Goal: Information Seeking & Learning: Learn about a topic

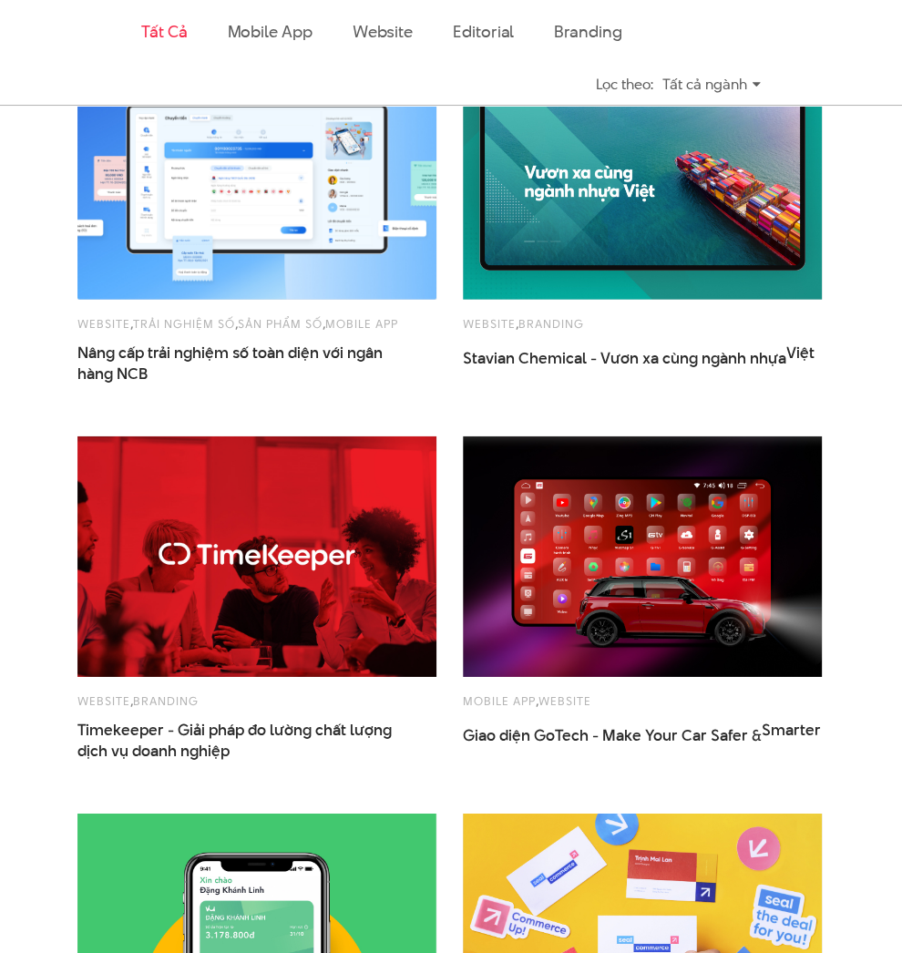
scroll to position [1765, 0]
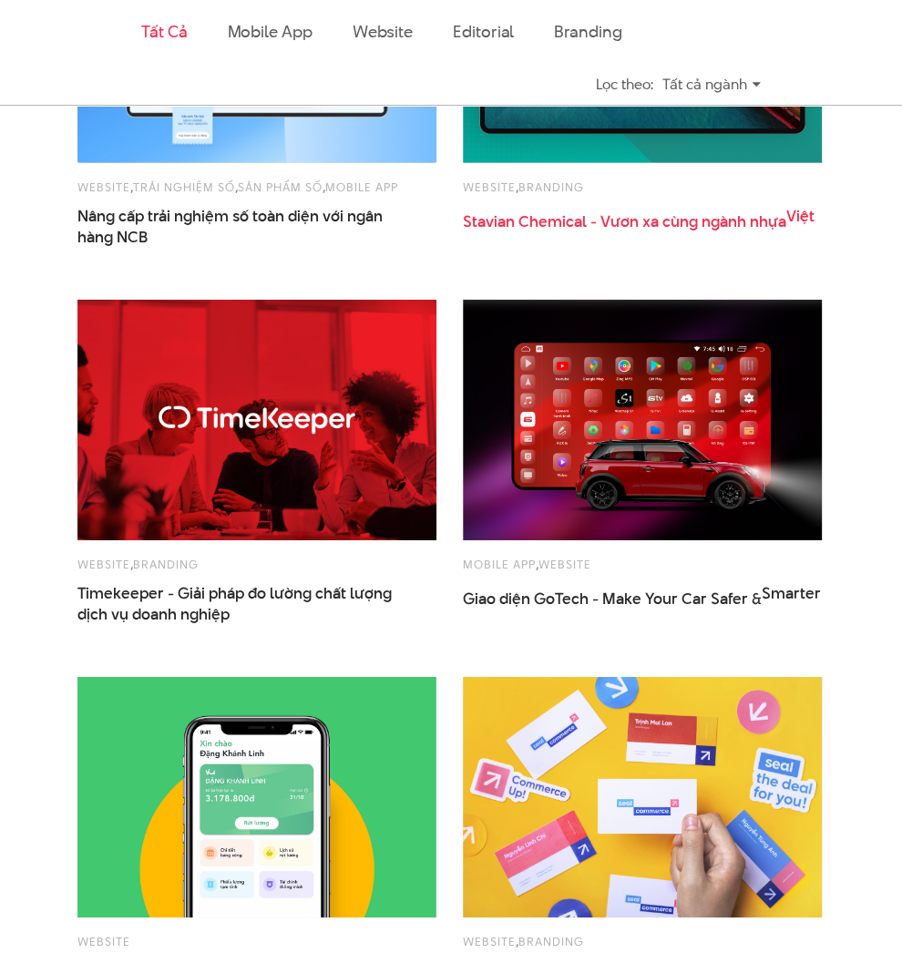
click at [598, 251] on span "Stavian Chemical - Vươn xa cùng ngành nhựa Việt" at bounding box center [642, 229] width 359 height 46
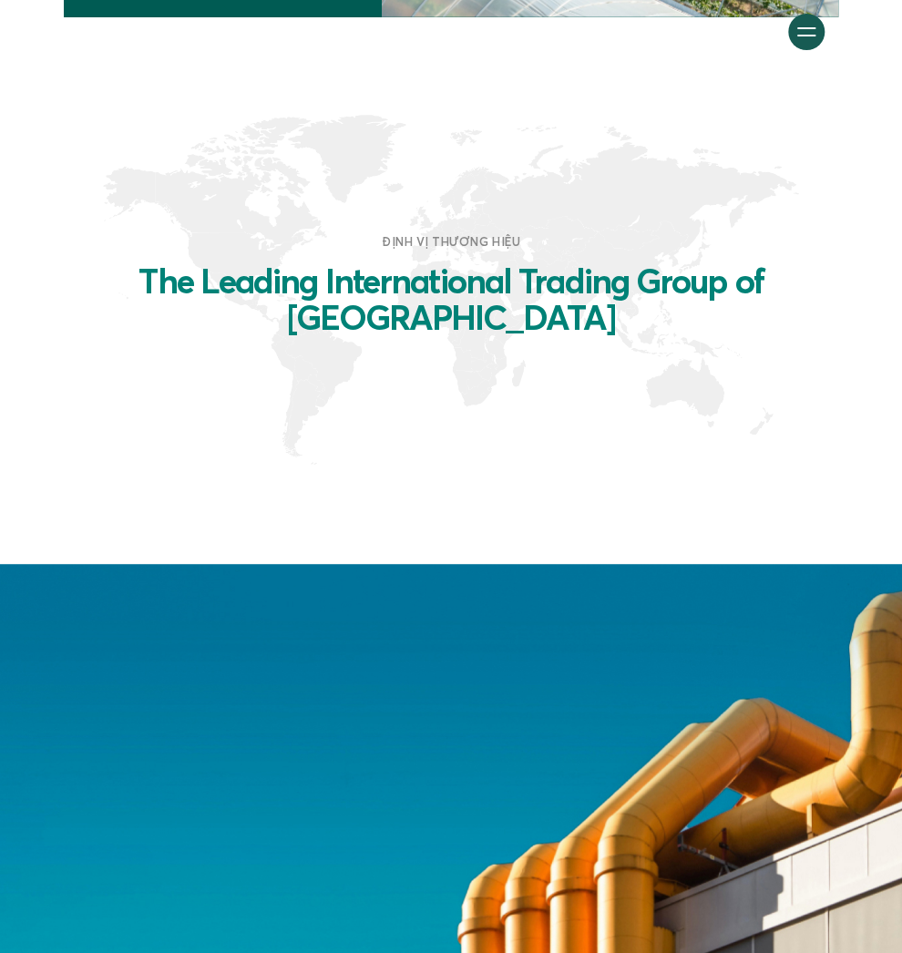
scroll to position [1754, 0]
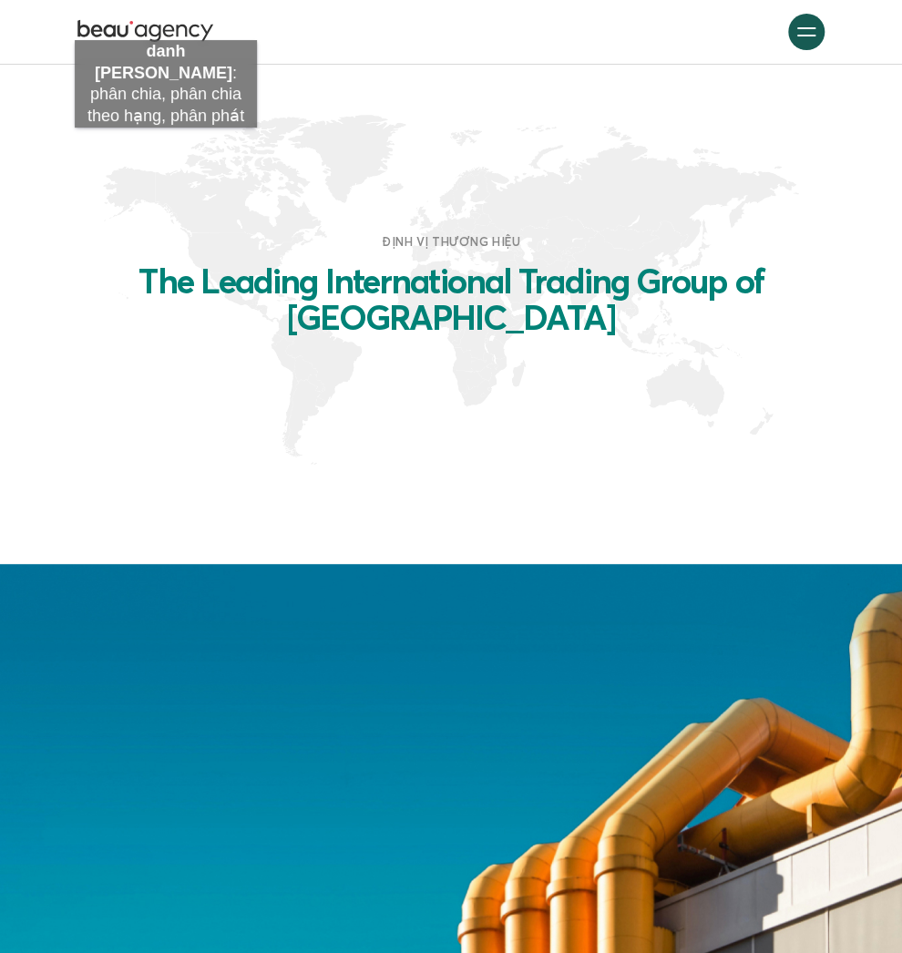
scroll to position [1619, 0]
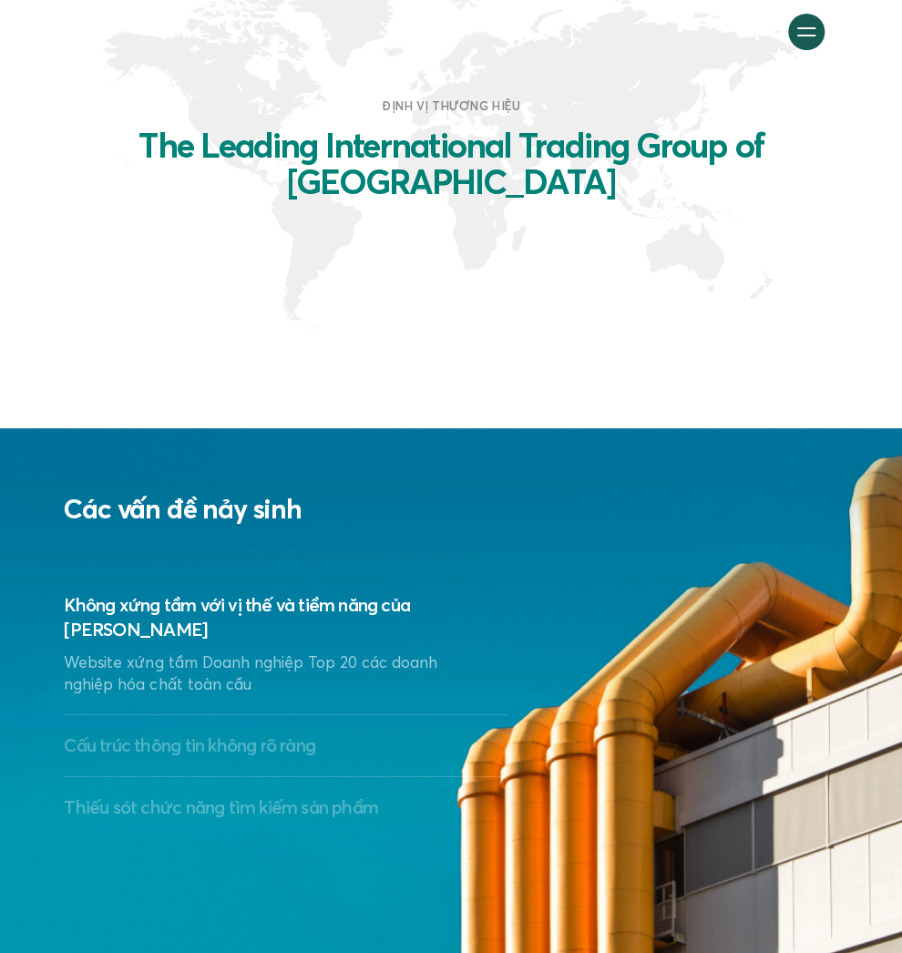
scroll to position [2429, 0]
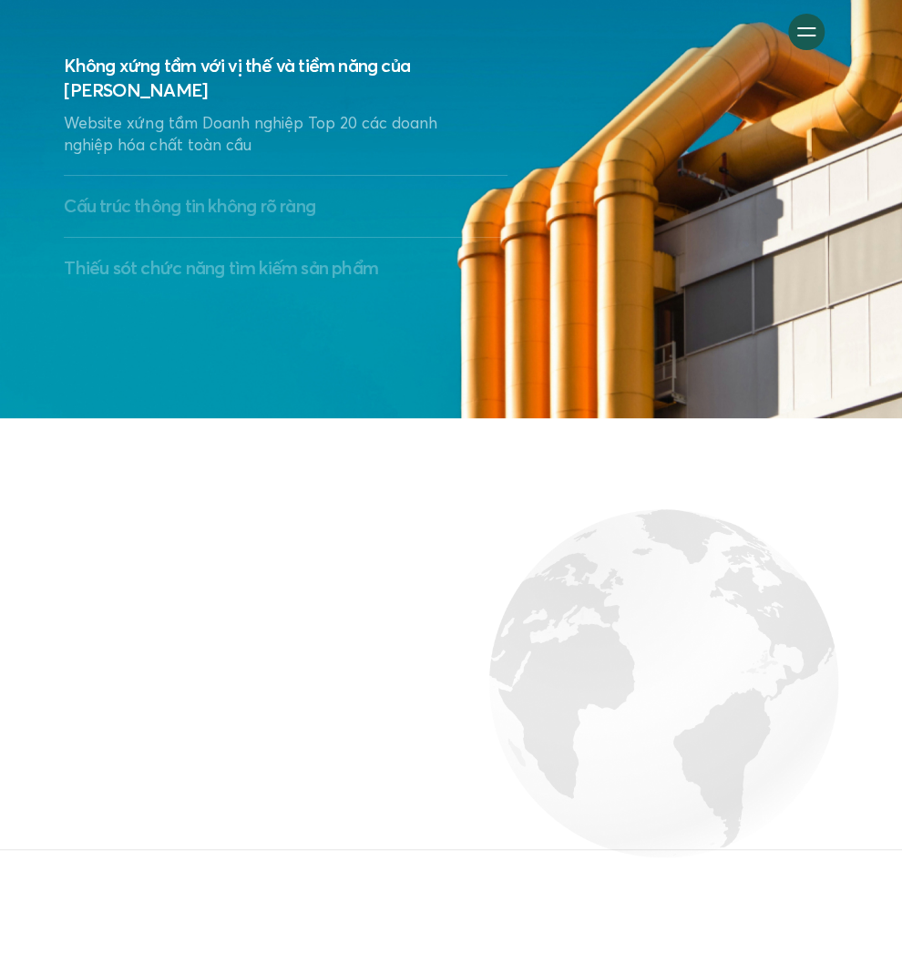
click at [234, 157] on p "Website xứng tầm Doanh nghiệp Top 20 các doanh nghiệp hóa chất toàn cầu" at bounding box center [267, 134] width 407 height 45
click at [233, 219] on h3 "Cấu trúc thông tin không rõ ràng" at bounding box center [286, 206] width 444 height 25
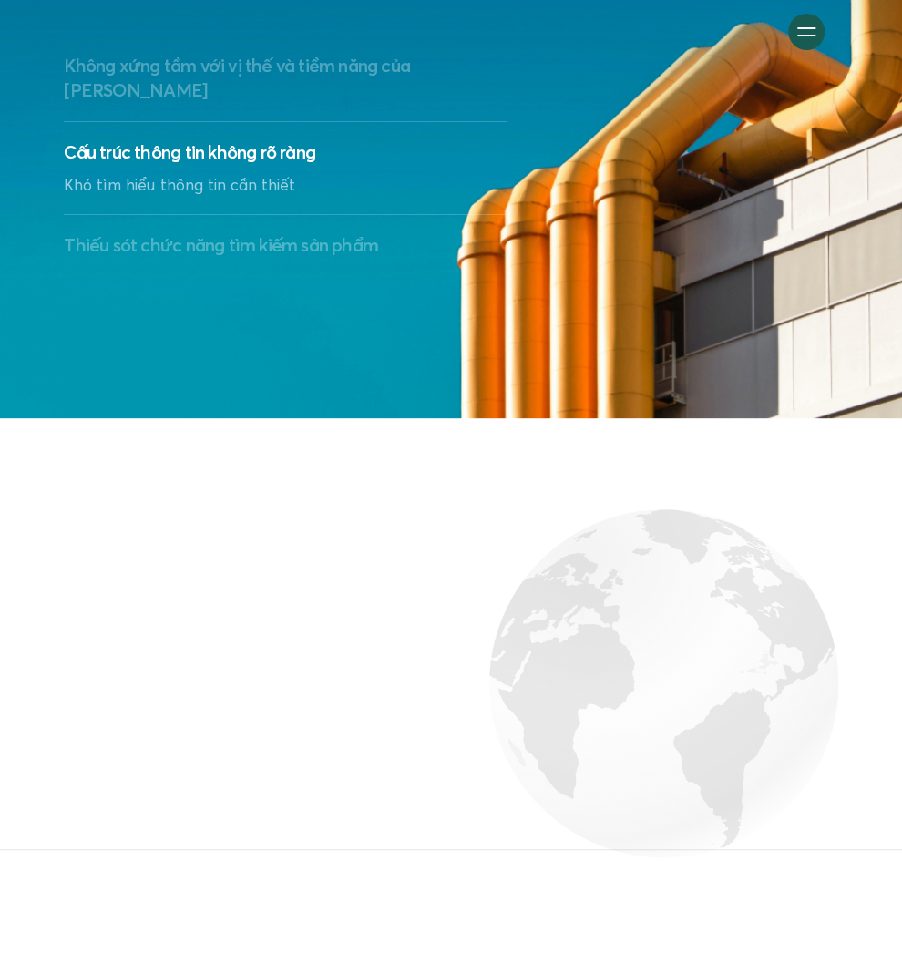
click at [214, 103] on h3 "Không xứng tầm với vị thế và tiềm năng của Stavian" at bounding box center [286, 78] width 444 height 49
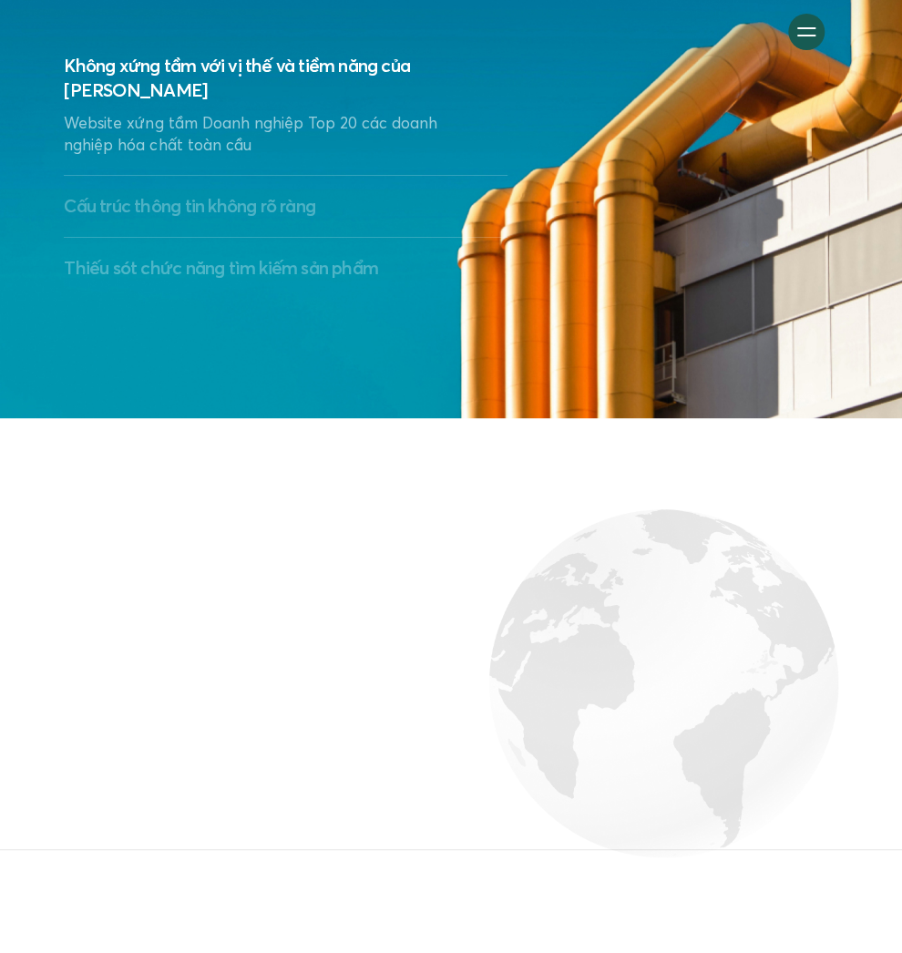
click at [241, 219] on h3 "Cấu trúc thông tin không rõ ràng" at bounding box center [286, 206] width 444 height 25
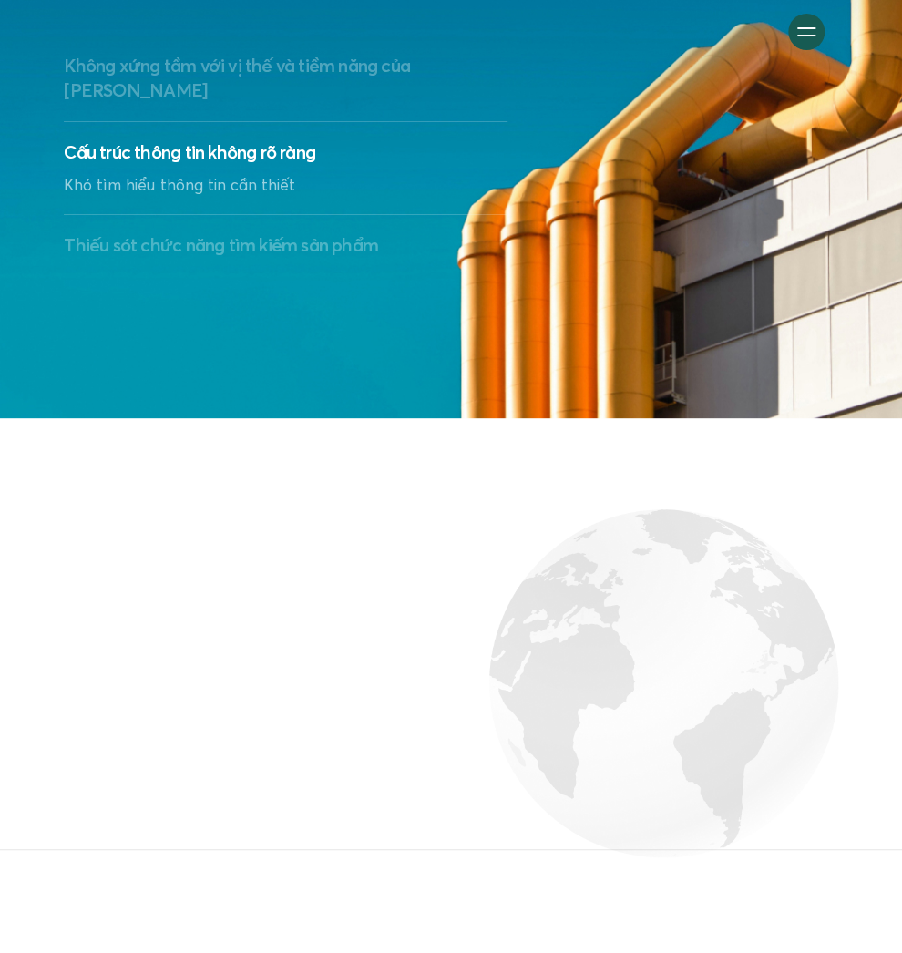
click at [204, 258] on h3 "Thiếu sót chức năng tìm kiếm sản phẩm" at bounding box center [286, 245] width 444 height 25
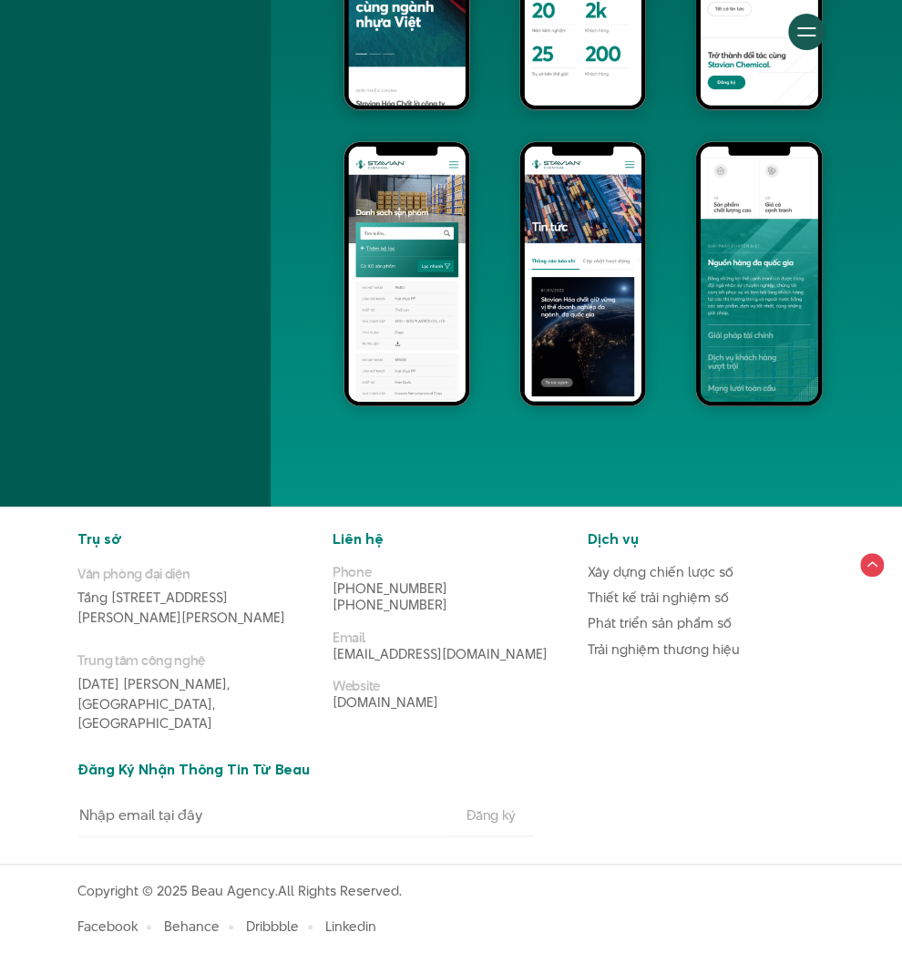
scroll to position [8945, 0]
click at [877, 579] on circle at bounding box center [871, 564] width 28 height 28
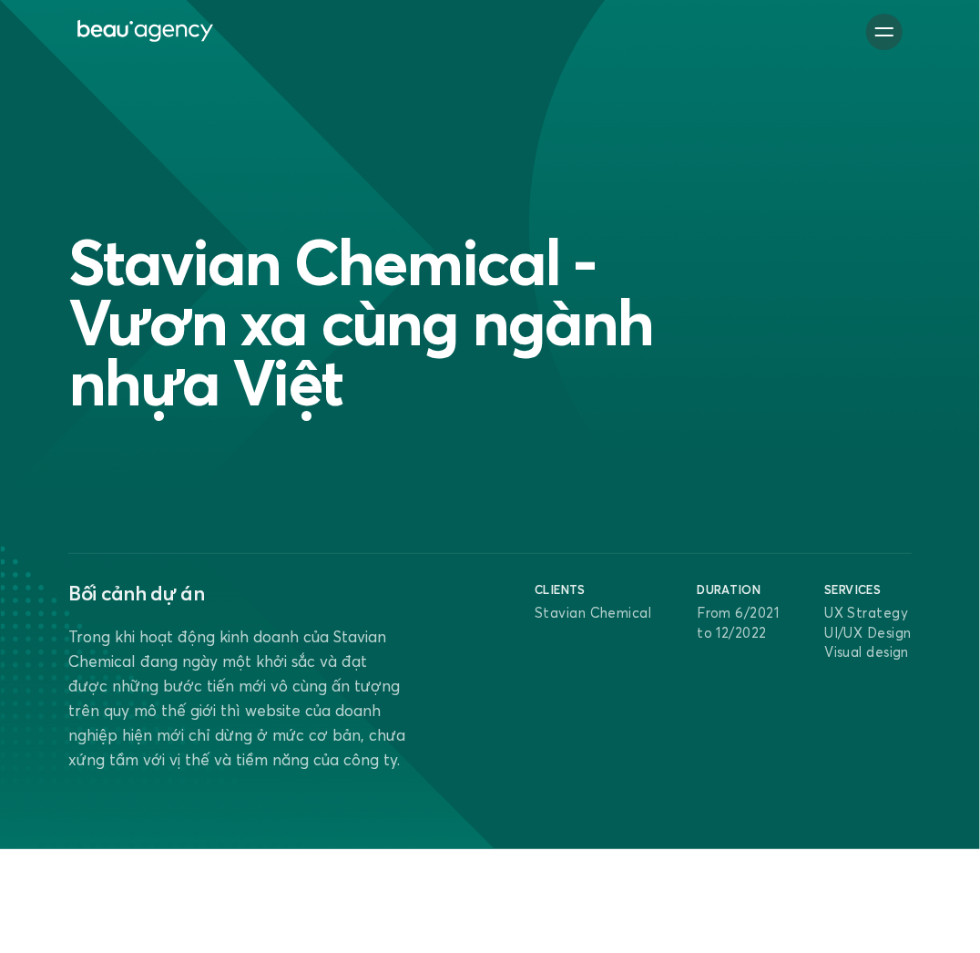
click at [888, 27] on span at bounding box center [885, 28] width 18 height 2
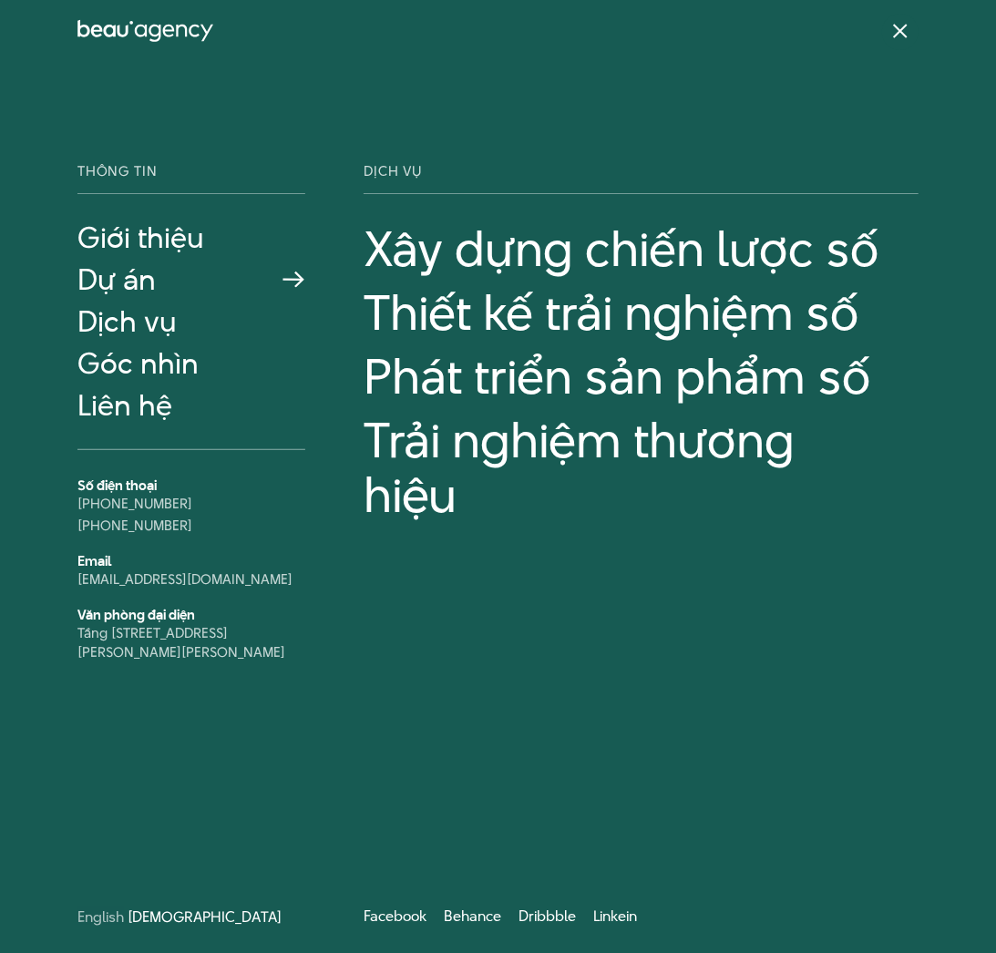
click at [135, 274] on link "Dự án" at bounding box center [191, 279] width 228 height 33
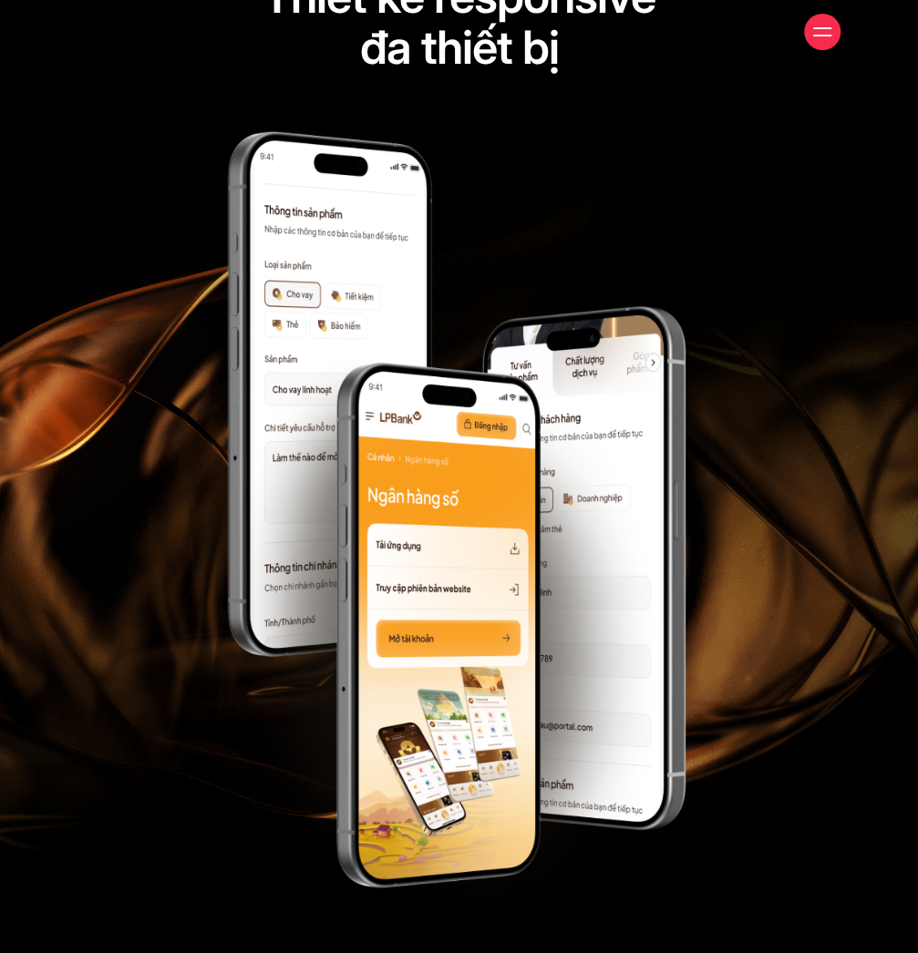
click at [814, 25] on div at bounding box center [822, 32] width 18 height 18
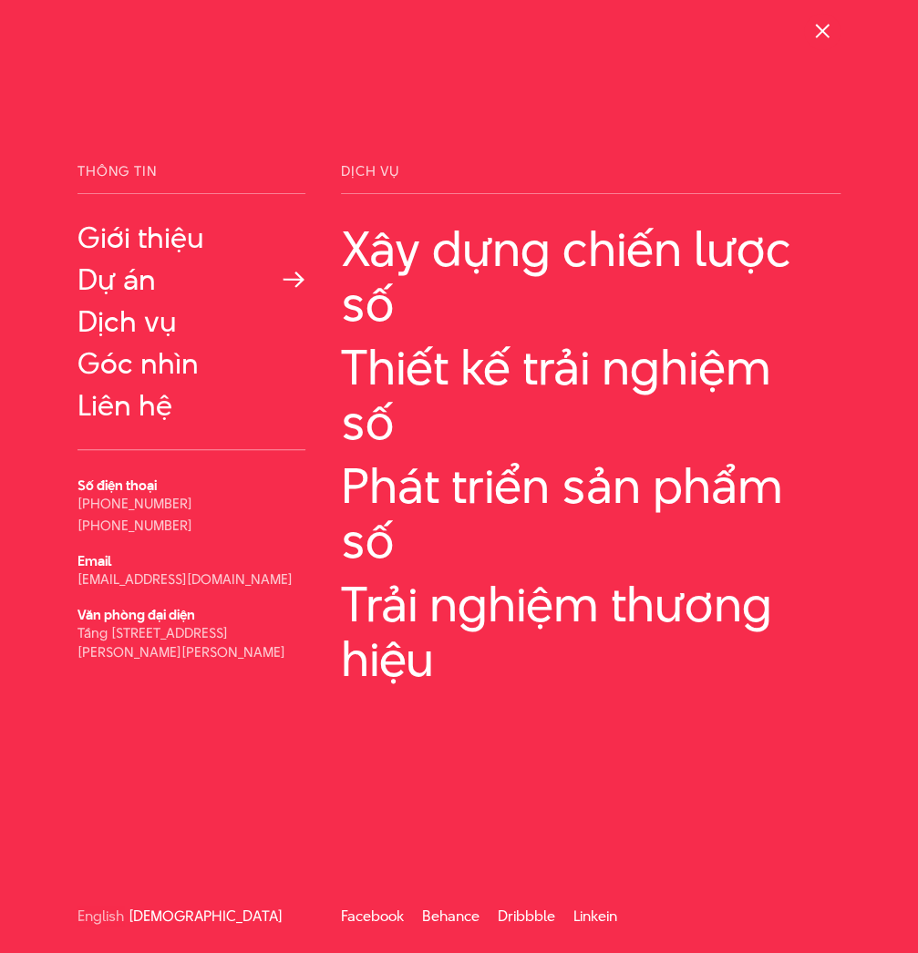
click at [144, 282] on link "Dự án" at bounding box center [191, 279] width 228 height 33
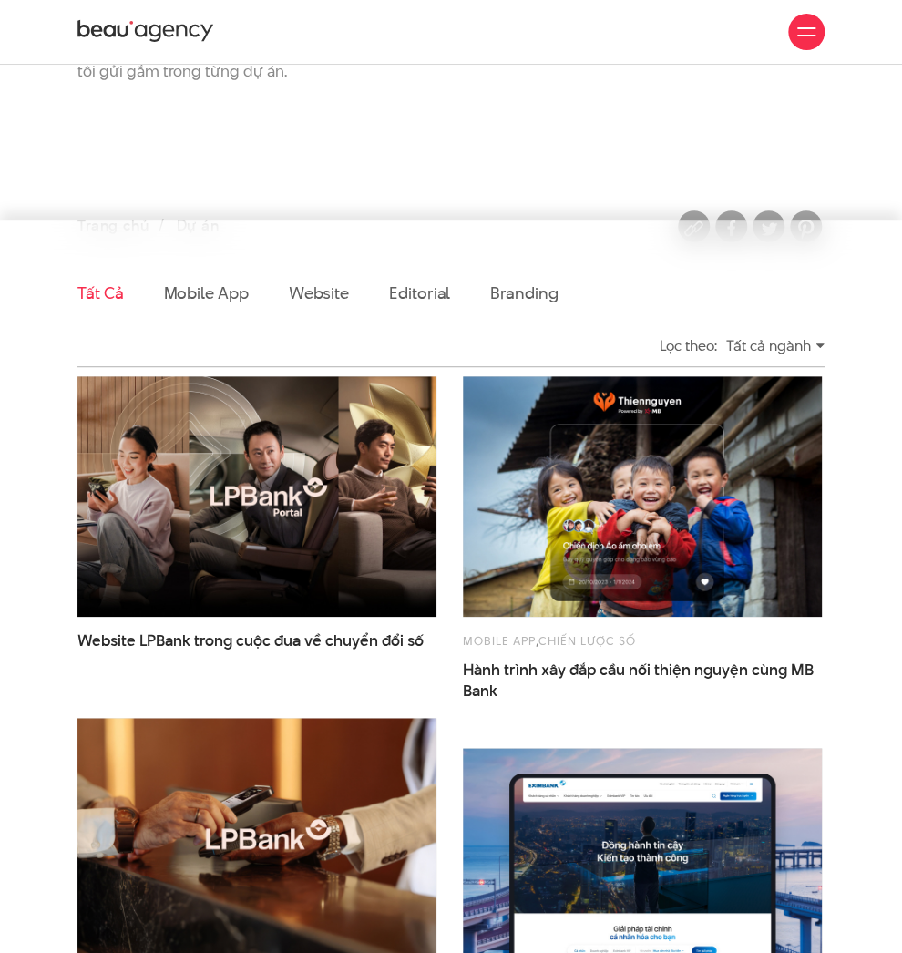
scroll to position [135, 0]
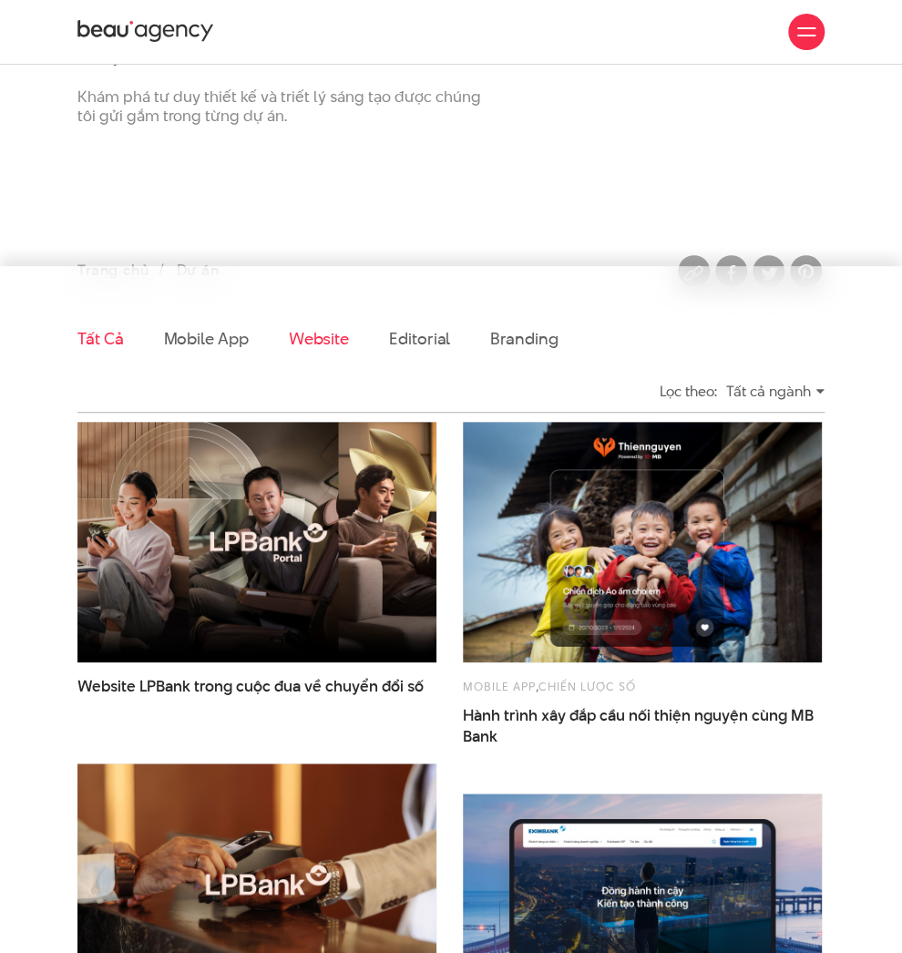
click at [284, 363] on ul "Tất cả Mobile app Website Editorial Branding" at bounding box center [450, 339] width 747 height 64
click at [292, 350] on link "Website" at bounding box center [319, 338] width 60 height 23
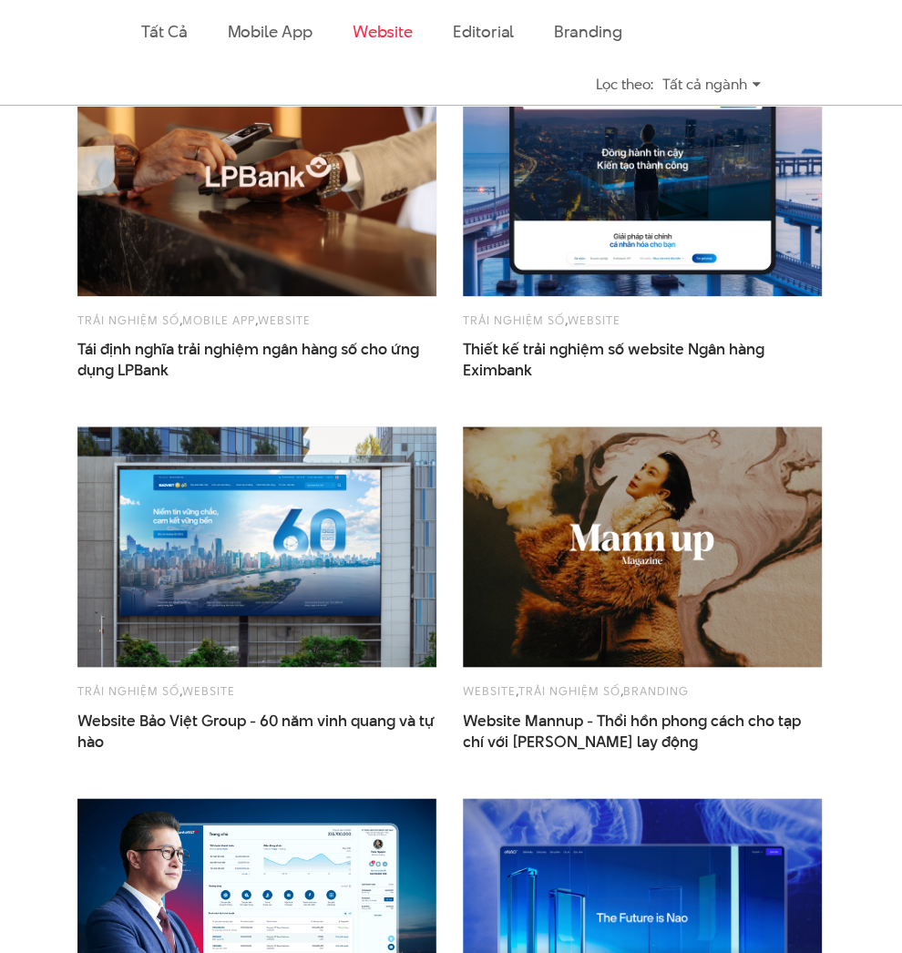
scroll to position [468, 0]
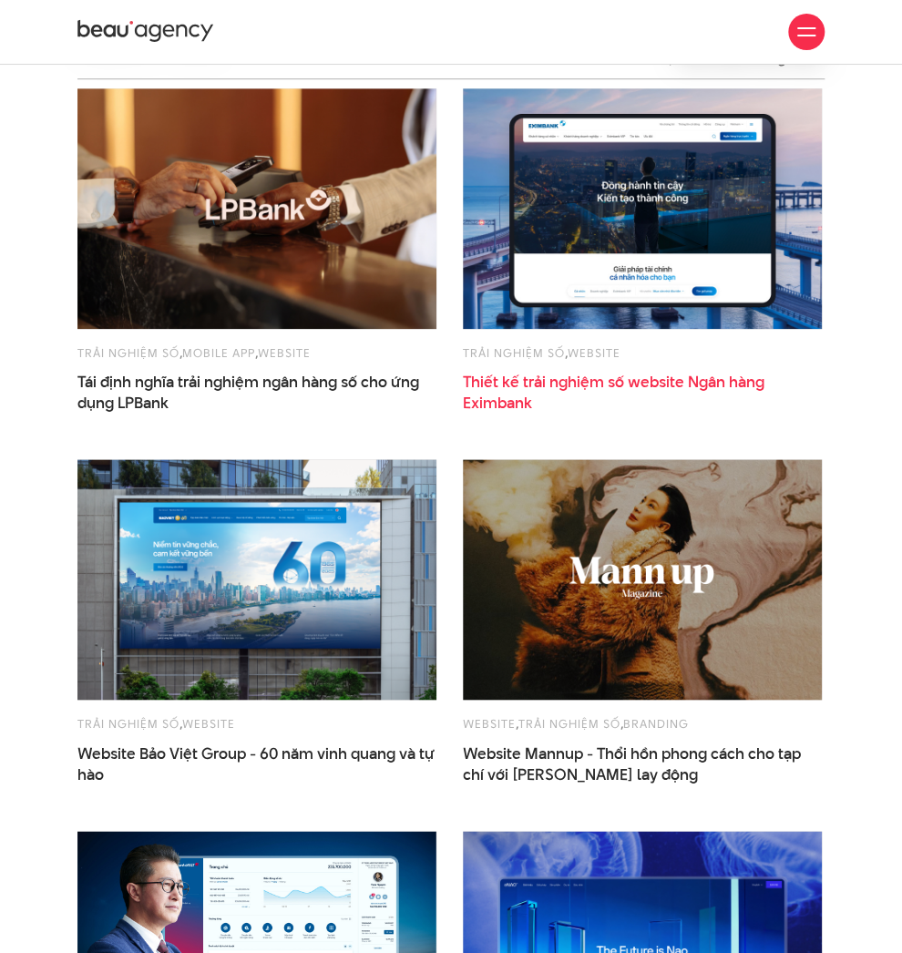
click at [544, 398] on span "Thiết kế trải nghiệm số website Ngân hàng Eximbank" at bounding box center [642, 393] width 359 height 42
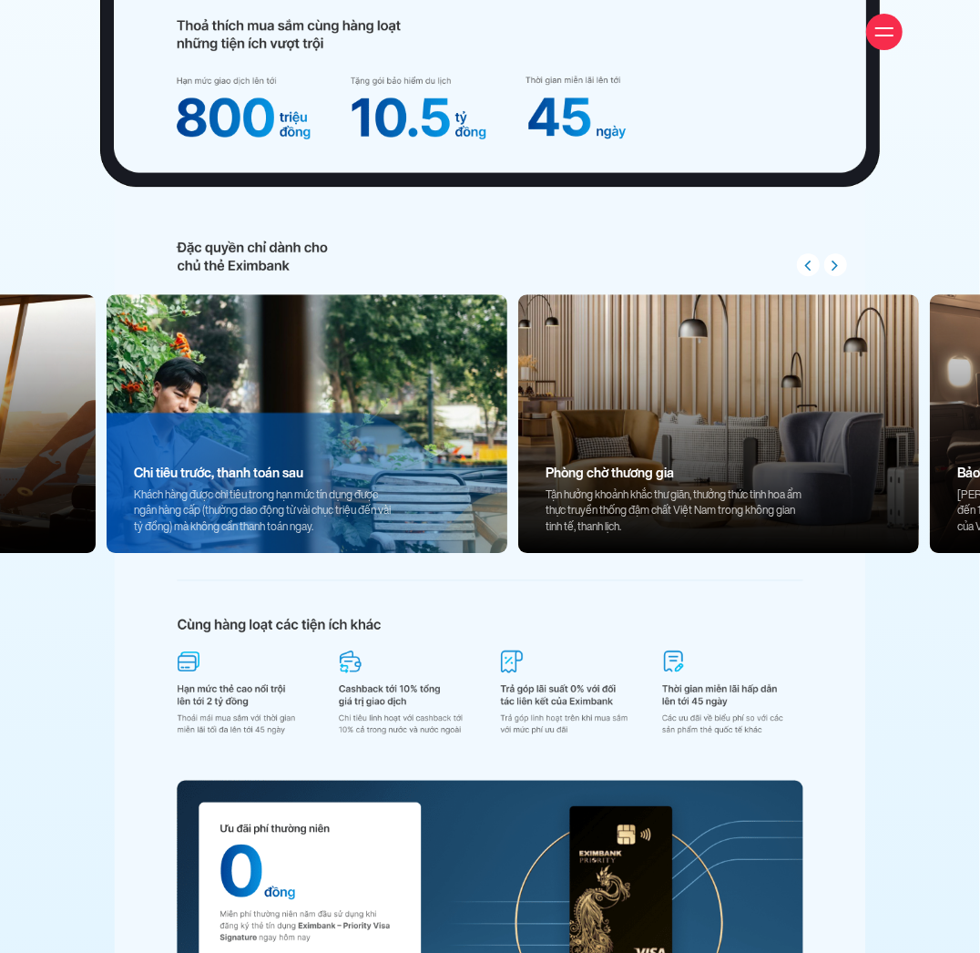
scroll to position [12502, 0]
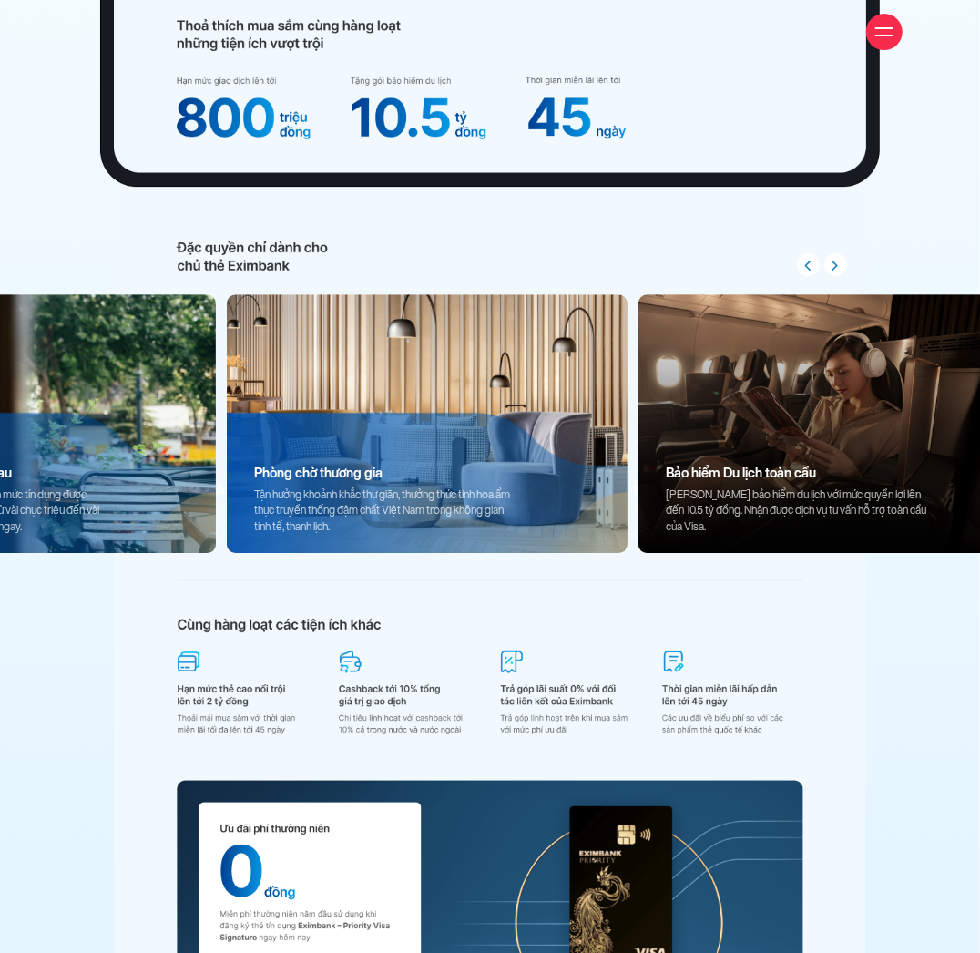
drag, startPoint x: 791, startPoint y: 477, endPoint x: 397, endPoint y: 487, distance: 393.7
click at [471, 487] on div "Phòng chờ thương gia Tận hưởng khoảnh khắc thư giãn, thưởng thức tinh hoa ẩm th…" at bounding box center [387, 500] width 321 height 108
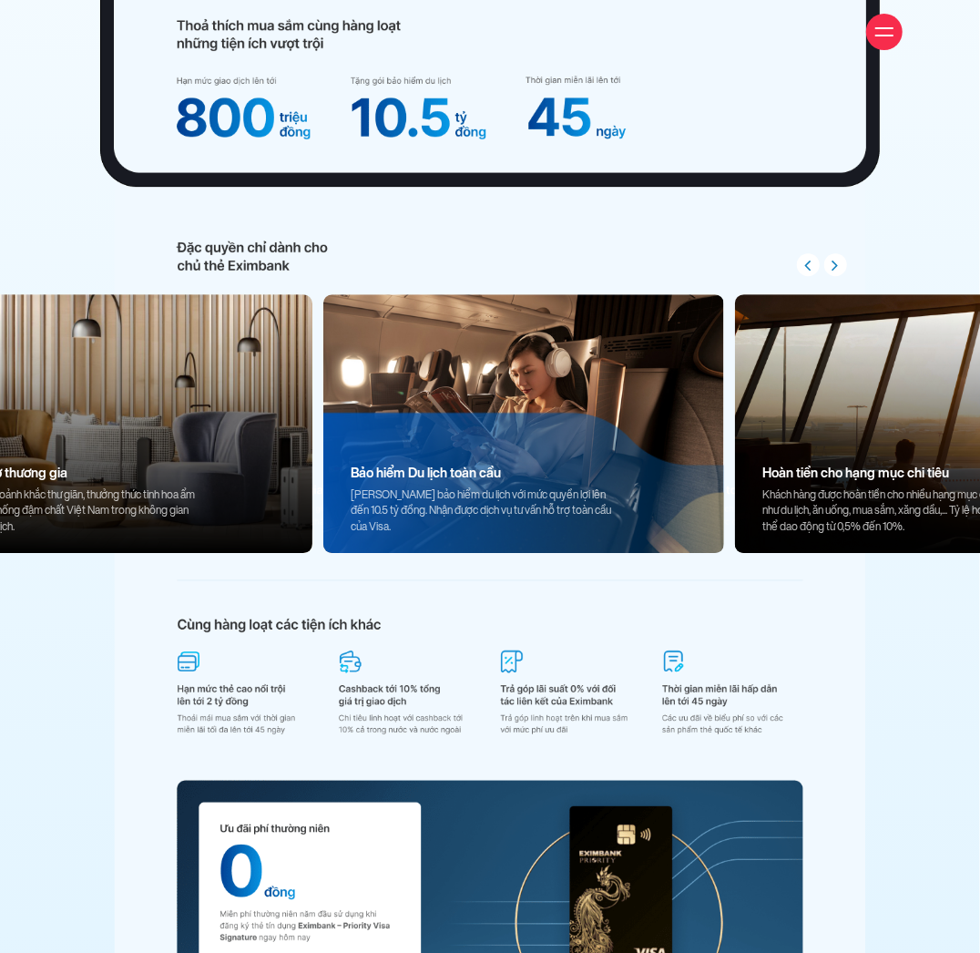
drag, startPoint x: 690, startPoint y: 487, endPoint x: 378, endPoint y: 486, distance: 311.6
click at [417, 486] on div "Hoàn tiền cho hạng mục chi tiêu Khách hàng được hoàn tiền cho nhiều hạng mục ch…" at bounding box center [757, 423] width 3348 height 259
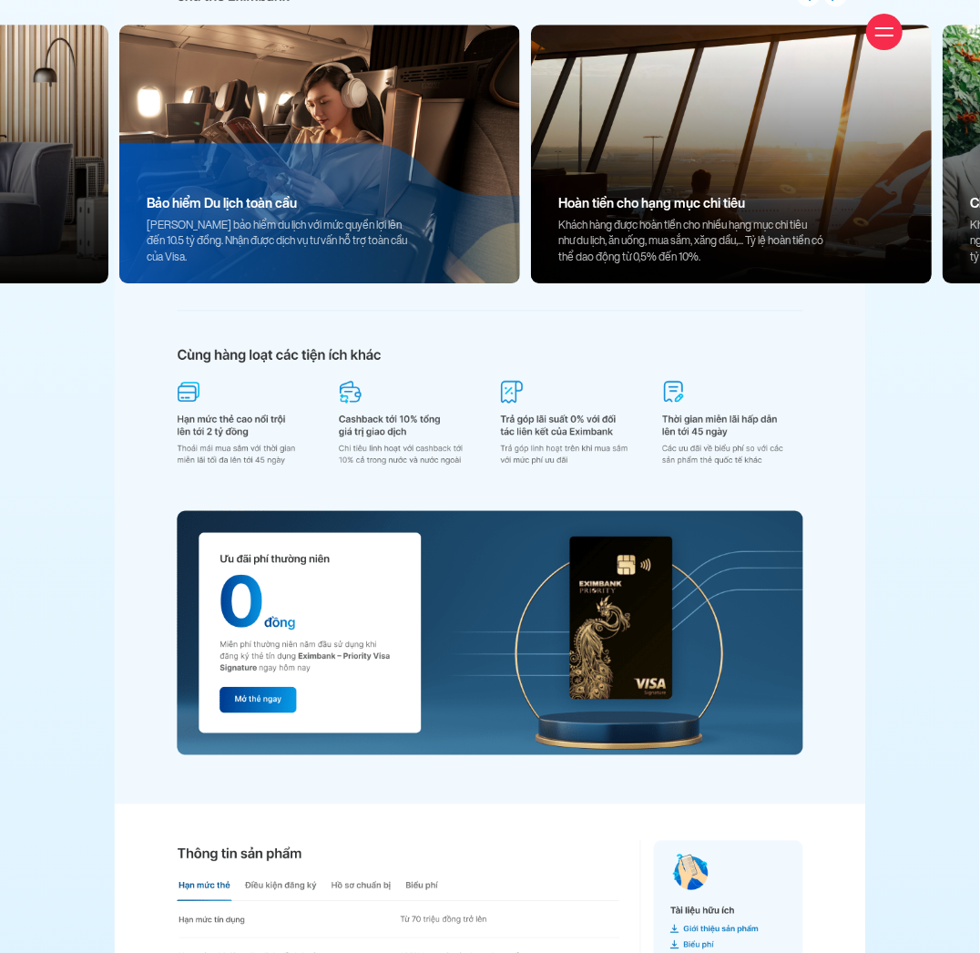
scroll to position [12772, 0]
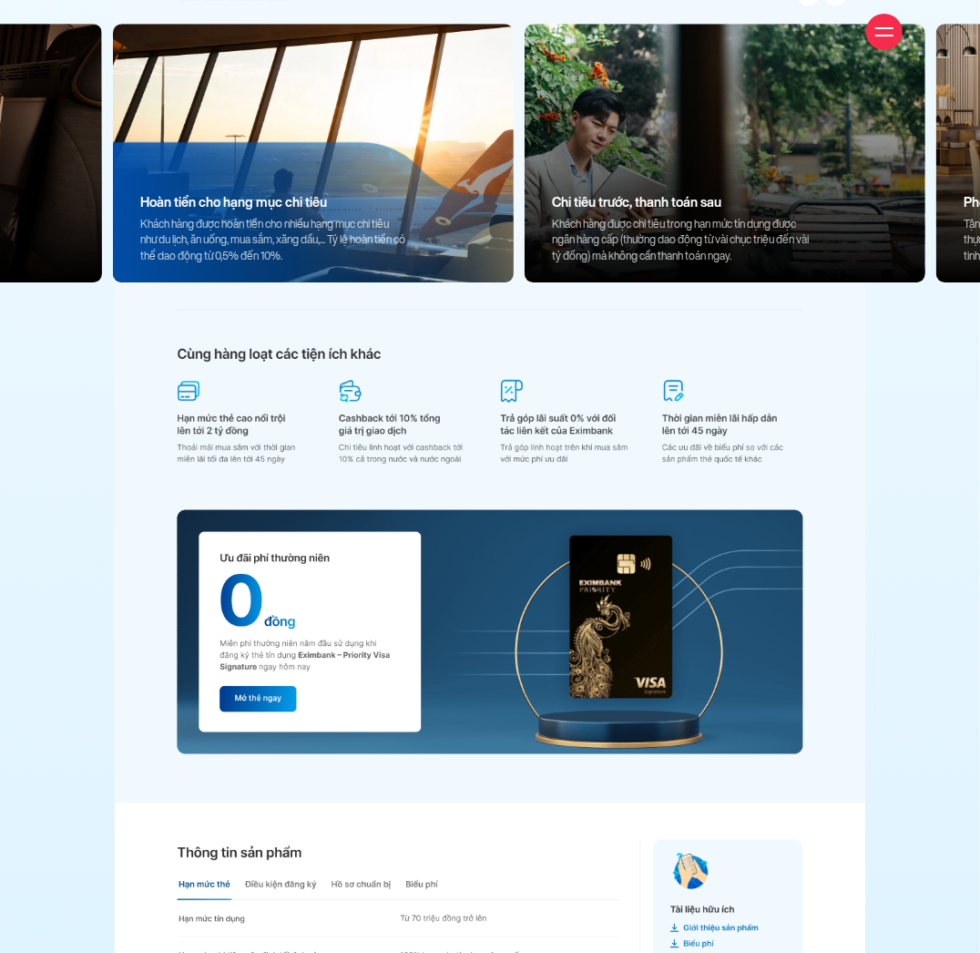
click at [246, 385] on img at bounding box center [490, 243] width 780 height 1829
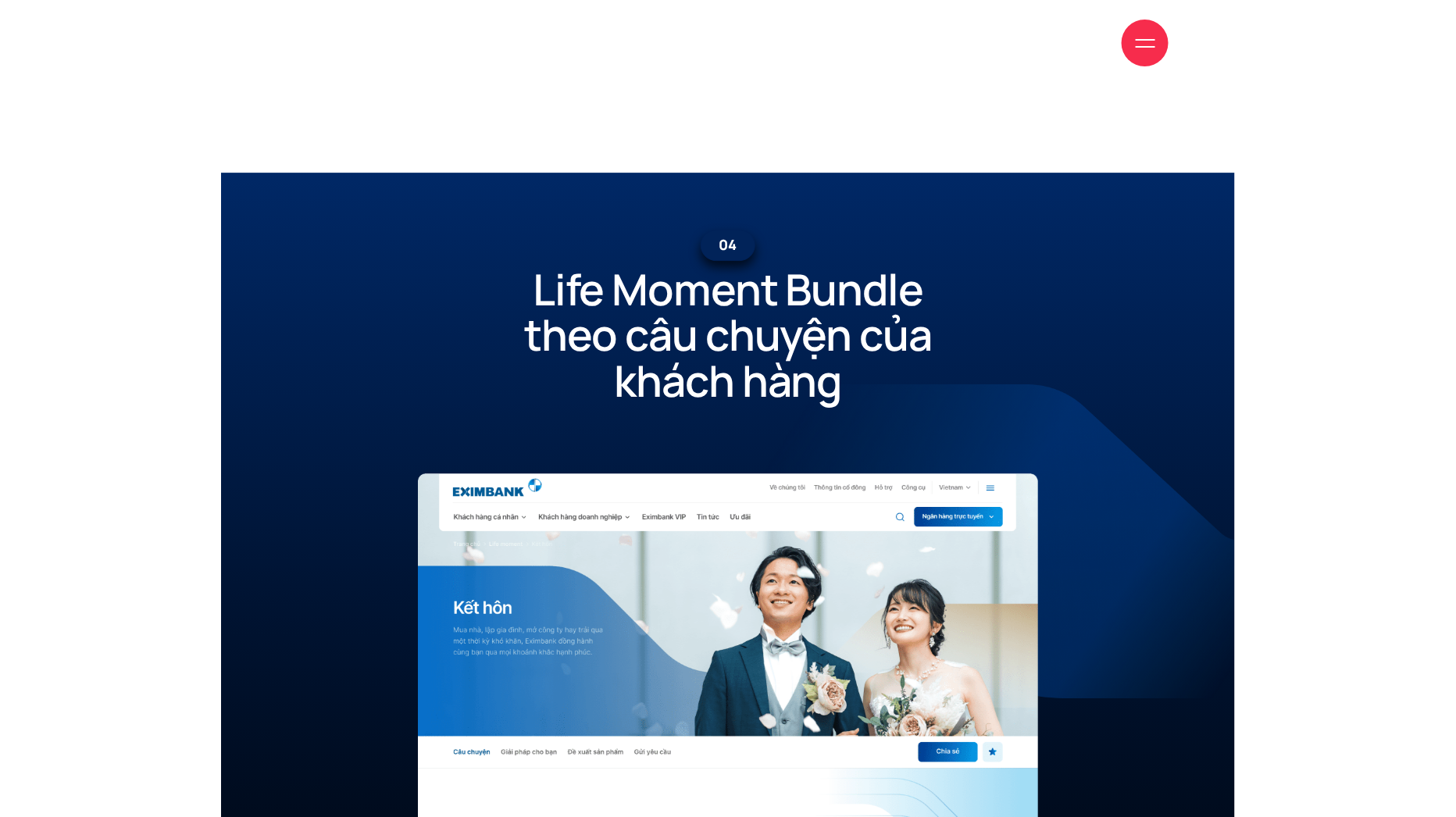
scroll to position [17058, 0]
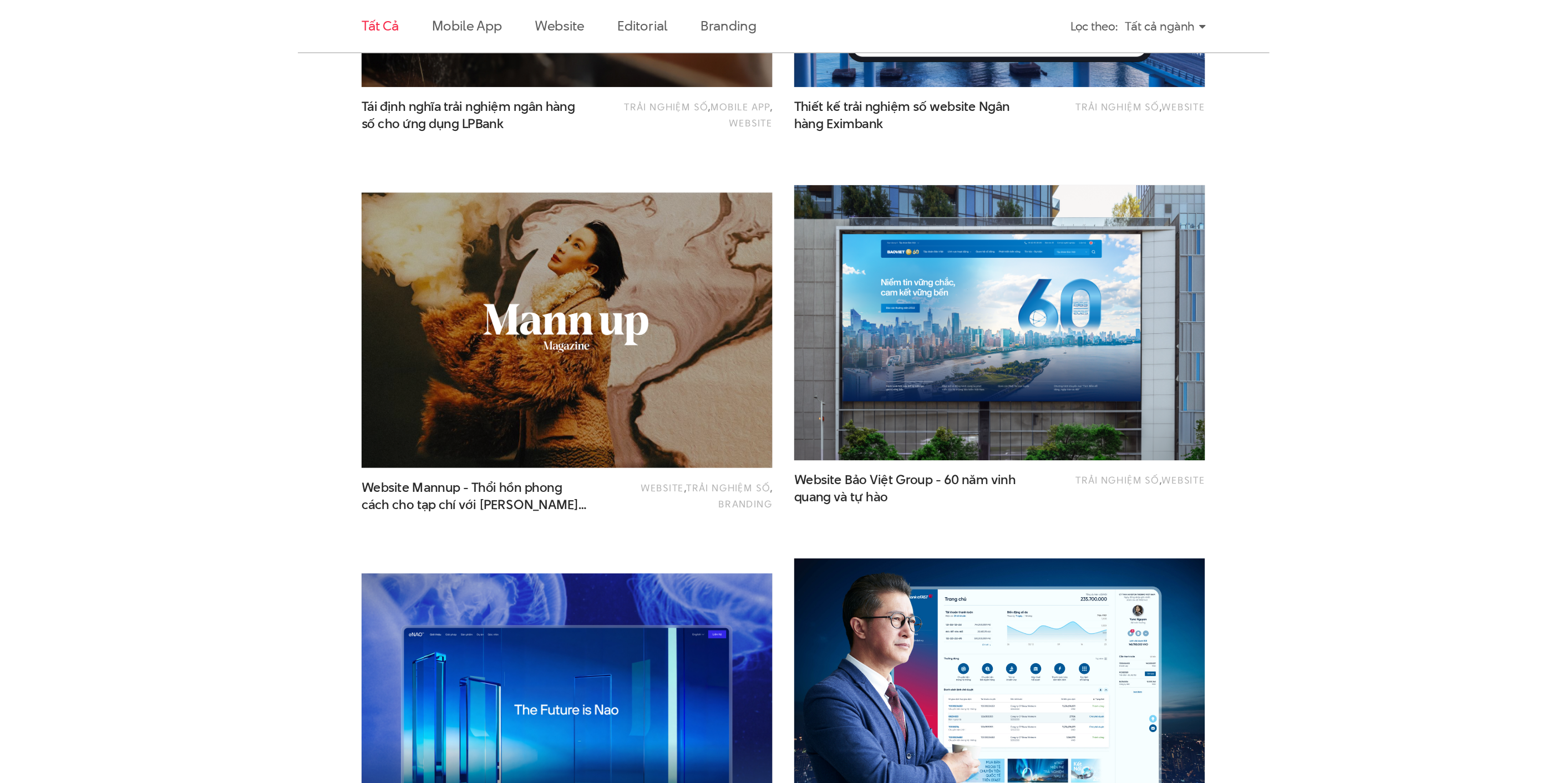
scroll to position [854, 0]
